Goal: Information Seeking & Learning: Check status

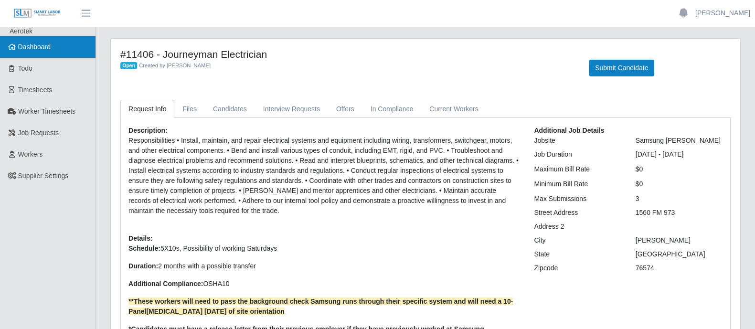
click at [29, 48] on span "Dashboard" at bounding box center [34, 47] width 33 height 8
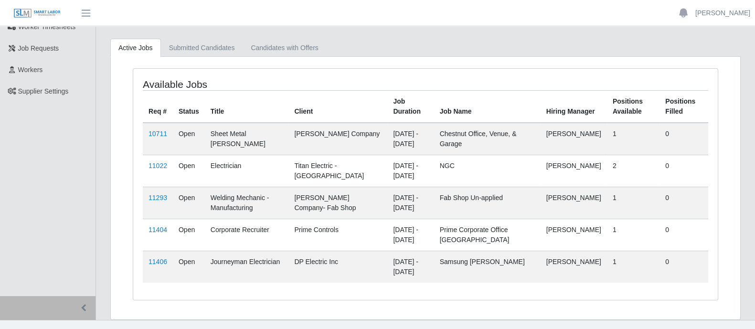
scroll to position [97, 0]
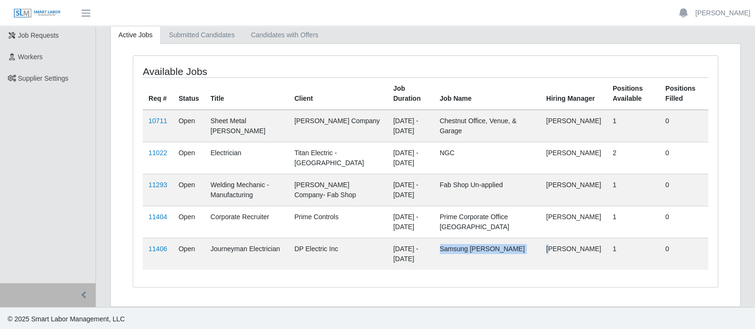
drag, startPoint x: 451, startPoint y: 248, endPoint x: 545, endPoint y: 252, distance: 94.3
click at [545, 252] on tr "11406 Open Journeyman Electrician DP Electric Inc [DATE] - [DATE] Samsung [PERS…" at bounding box center [426, 254] width 566 height 32
click at [545, 252] on td "[PERSON_NAME]" at bounding box center [574, 254] width 66 height 32
drag, startPoint x: 528, startPoint y: 252, endPoint x: 623, endPoint y: 252, distance: 94.1
click at [623, 252] on tr "11406 Open Journeyman Electrician DP Electric Inc [DATE] - [DATE] Samsung [PERS…" at bounding box center [426, 254] width 566 height 32
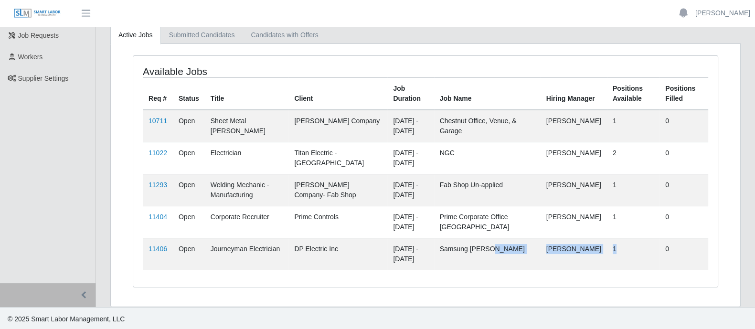
click at [623, 252] on td "1" at bounding box center [633, 254] width 53 height 32
drag, startPoint x: 625, startPoint y: 251, endPoint x: 191, endPoint y: 258, distance: 434.9
click at [191, 258] on tr "11406 Open Journeyman Electrician DP Electric Inc [DATE] - [DATE] Samsung [PERS…" at bounding box center [426, 254] width 566 height 32
click at [189, 259] on td "Open" at bounding box center [189, 254] width 32 height 32
click at [571, 248] on td "[PERSON_NAME]" at bounding box center [574, 254] width 66 height 32
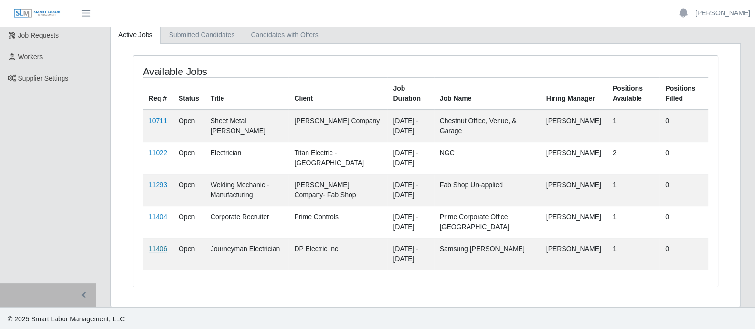
click at [161, 250] on link "11406" at bounding box center [158, 249] width 19 height 8
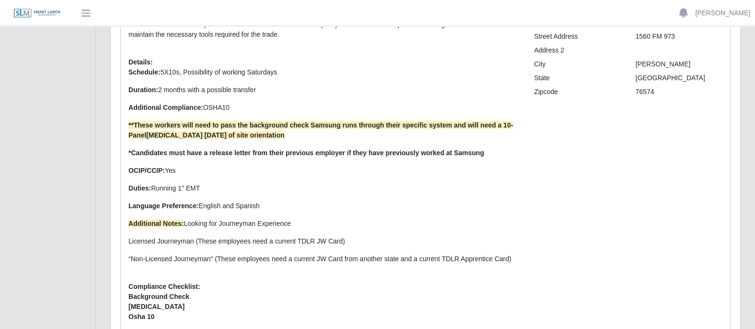
scroll to position [179, 0]
